Goal: Information Seeking & Learning: Find specific fact

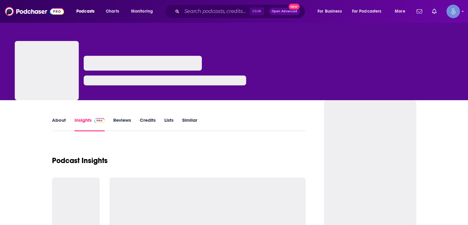
click at [191, 10] on input "Search podcasts, credits, & more..." at bounding box center [216, 11] width 68 height 10
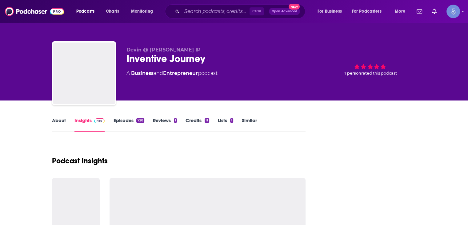
click at [192, 10] on input "Search podcasts, credits, & more..." at bounding box center [216, 11] width 68 height 10
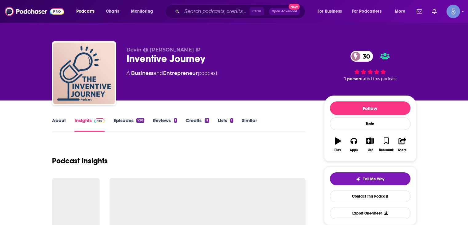
click at [193, 12] on input "Search podcasts, credits, & more..." at bounding box center [216, 11] width 68 height 10
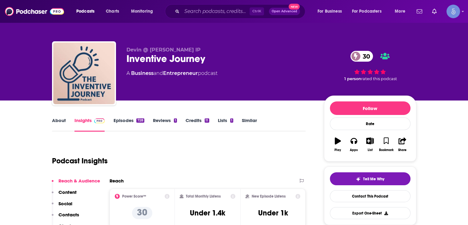
click at [193, 12] on input "Search podcasts, credits, & more..." at bounding box center [216, 11] width 68 height 10
click at [193, 11] on input "Search podcasts, credits, & more..." at bounding box center [216, 11] width 68 height 10
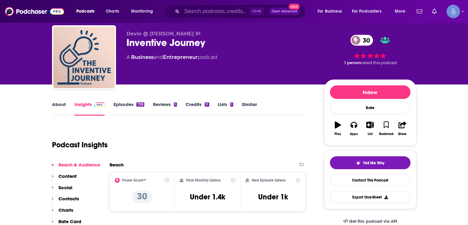
scroll to position [31, 0]
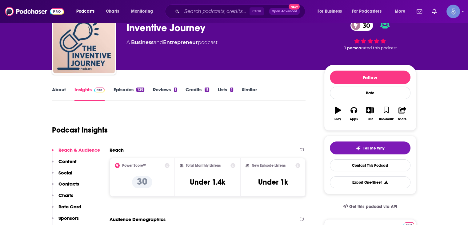
click at [200, 11] on input "Search podcasts, credits, & more..." at bounding box center [216, 11] width 68 height 10
click at [202, 11] on input "Search podcasts, credits, & more..." at bounding box center [216, 11] width 68 height 10
drag, startPoint x: 202, startPoint y: 10, endPoint x: 208, endPoint y: 23, distance: 14.2
click at [202, 10] on input "Search podcasts, credits, & more..." at bounding box center [216, 11] width 68 height 10
click at [231, 16] on input "Search podcasts, credits, & more..." at bounding box center [216, 11] width 68 height 10
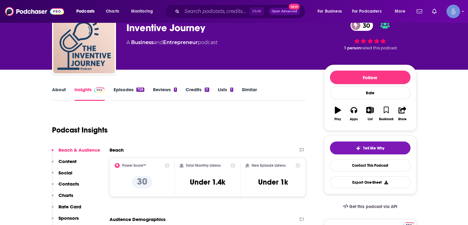
click at [231, 16] on input "Search podcasts, credits, & more..." at bounding box center [216, 11] width 68 height 10
click at [232, 15] on input "Search podcasts, credits, & more..." at bounding box center [216, 11] width 68 height 10
click at [227, 10] on input "Search podcasts, credits, & more..." at bounding box center [216, 11] width 68 height 10
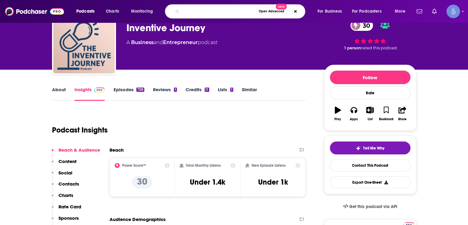
type input "Feel Good Podcast with [PERSON_NAME]"
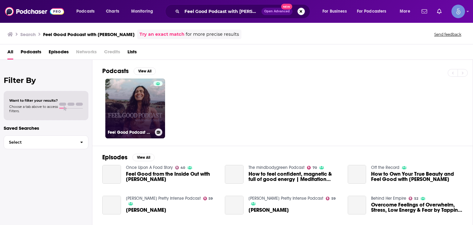
click at [161, 110] on div at bounding box center [157, 104] width 9 height 47
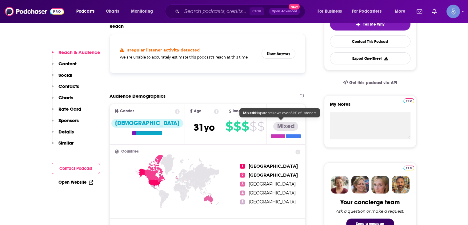
scroll to position [123, 0]
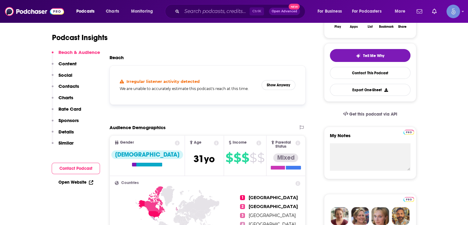
click at [277, 90] on div "Irregular listener activity detected We are unable to accurately estimate this …" at bounding box center [208, 84] width 186 height 29
click at [277, 87] on button "Show Anyway" at bounding box center [278, 85] width 34 height 10
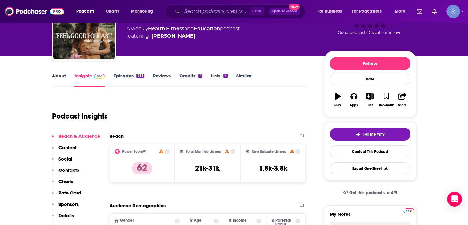
scroll to position [31, 0]
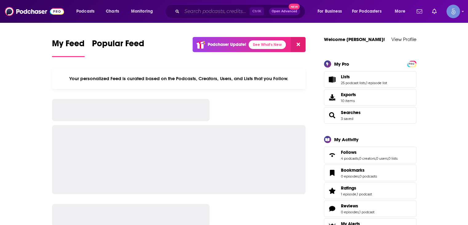
click at [198, 8] on input "Search podcasts, credits, & more..." at bounding box center [216, 11] width 68 height 10
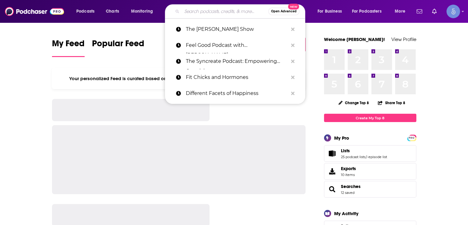
paste input "<[EMAIL_ADDRESS][PERSON_NAME][DOMAIN_NAME]>"
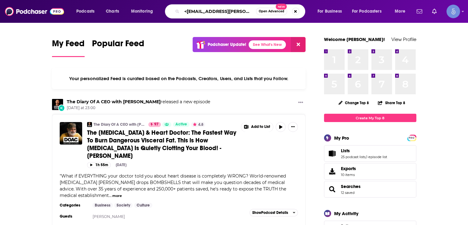
drag, startPoint x: 253, startPoint y: 13, endPoint x: 19, endPoint y: 13, distance: 234.1
click at [19, 13] on div "Podcasts Charts Monitoring <[EMAIL_ADDRESS][PERSON_NAME][DOMAIN_NAME] Open Adva…" at bounding box center [234, 11] width 468 height 23
type input "the scrum master"
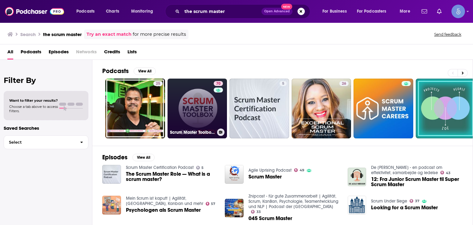
click at [199, 113] on link "70 Scrum Master Toolbox Podcast: Agile storytelling from the trenches" at bounding box center [197, 108] width 60 height 60
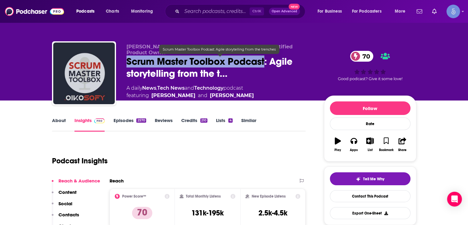
drag, startPoint x: 266, startPoint y: 61, endPoint x: 127, endPoint y: 65, distance: 139.4
click at [127, 65] on span "Scrum Master Toolbox Podcast: Agile storytelling from the t…" at bounding box center [220, 67] width 188 height 24
copy h2 "Scrum Master Toolbox Podcast"
